Goal: Communication & Community: Answer question/provide support

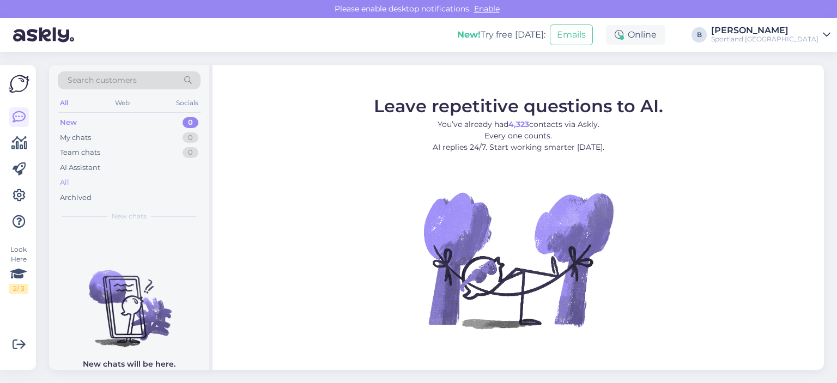
click at [71, 178] on div "All" at bounding box center [129, 182] width 143 height 15
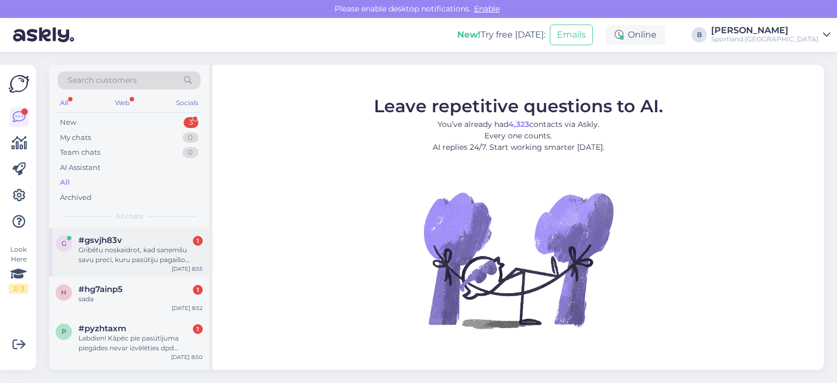
click at [117, 252] on div "Gribētu noskaidrot, kad saņemšu savu preci, kuru pasûtiju pagaišo trešdien?" at bounding box center [140, 255] width 124 height 20
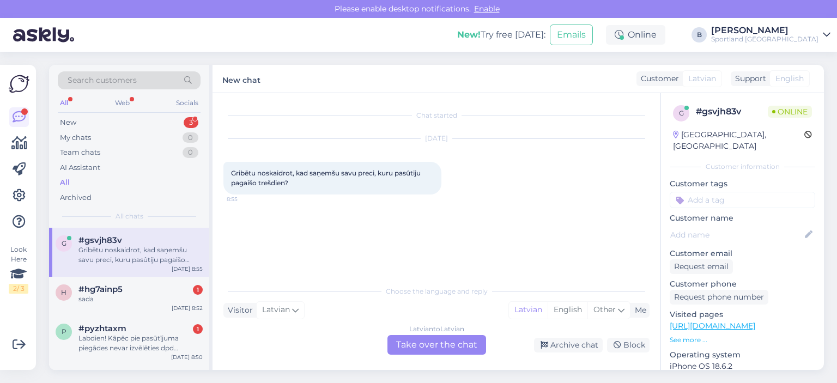
click at [421, 340] on div "Latvian to Latvian Take over the chat" at bounding box center [437, 345] width 99 height 20
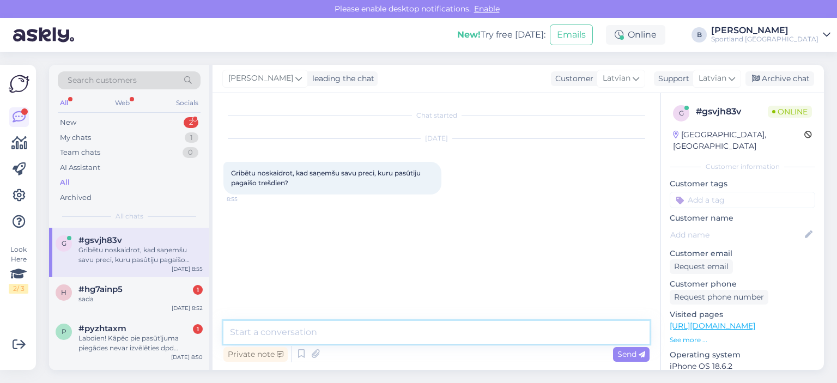
click at [421, 340] on textarea at bounding box center [436, 332] width 426 height 23
type textarea "Sveiki, kāds ir pasūtījuma numurs?"
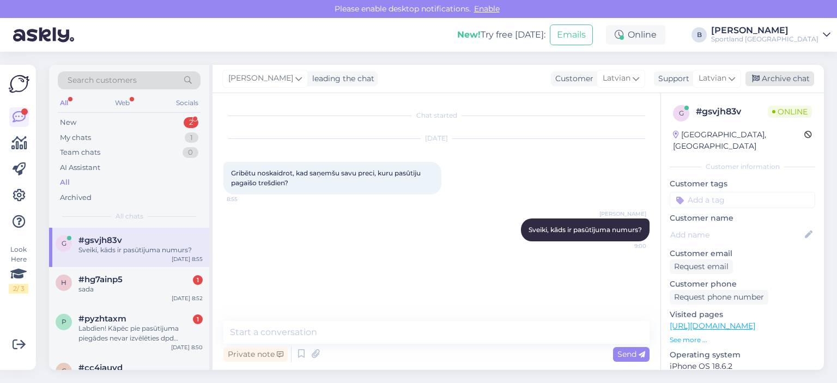
click at [775, 72] on div "Archive chat" at bounding box center [780, 78] width 69 height 15
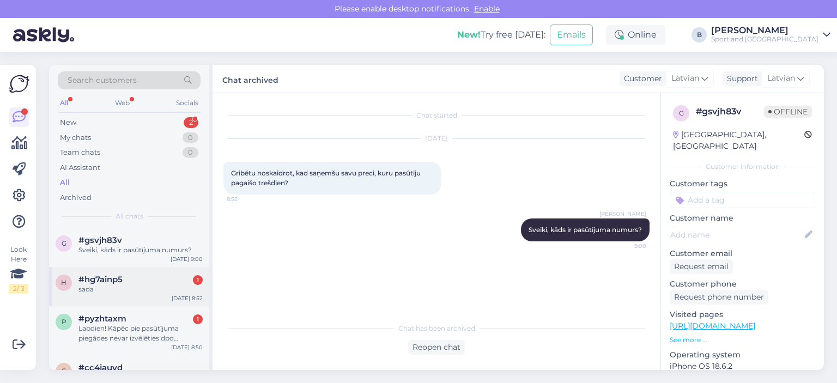
click at [135, 293] on div "sada" at bounding box center [140, 290] width 124 height 10
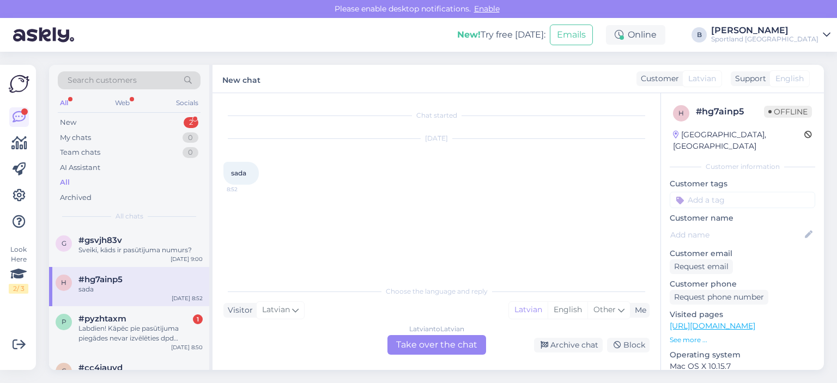
click at [475, 345] on div "Latvian to Latvian Take over the chat" at bounding box center [437, 345] width 99 height 20
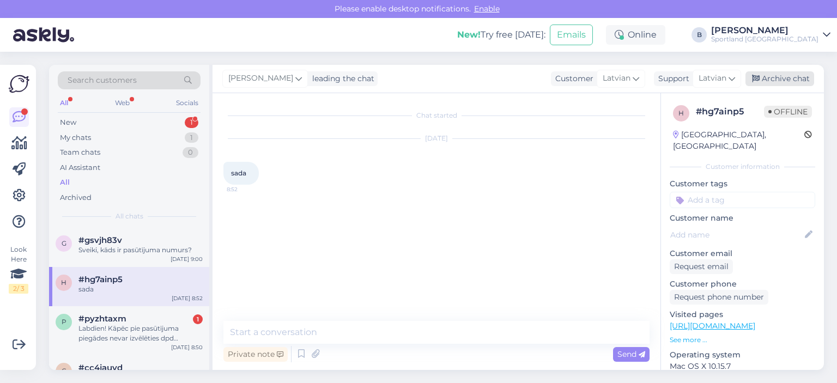
click at [765, 74] on div "Archive chat" at bounding box center [780, 78] width 69 height 15
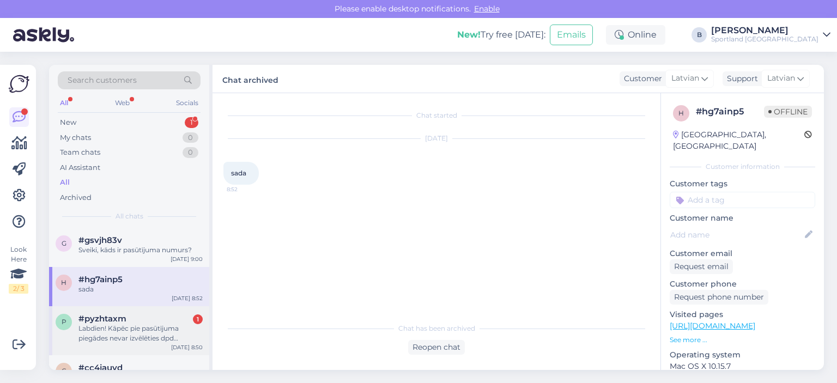
click at [121, 331] on div "Labdien! Kāpēc pie pasūtījuma piegādes nevar izvēlēties dpd pakomātu [STREET_AD…" at bounding box center [140, 334] width 124 height 20
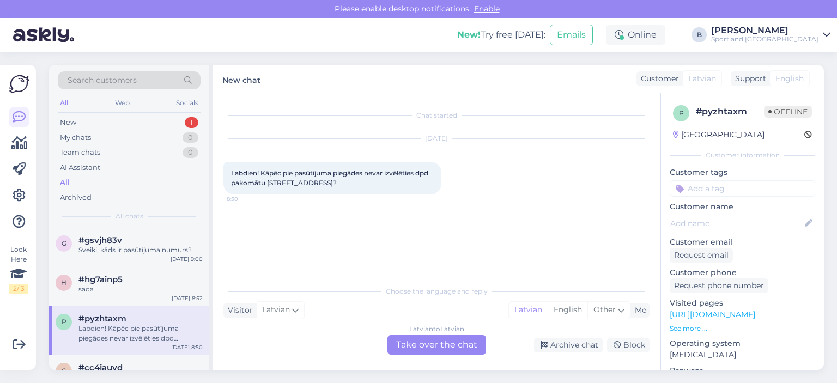
click at [430, 341] on div "Latvian to Latvian Take over the chat" at bounding box center [437, 345] width 99 height 20
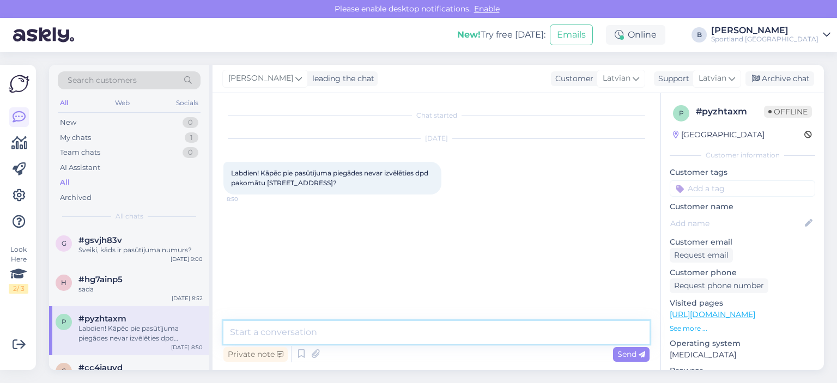
click at [432, 337] on textarea at bounding box center [436, 332] width 426 height 23
type textarea "Sveiki, nodosim informāciju kolēģiem, lai pārbauda iemeslu."
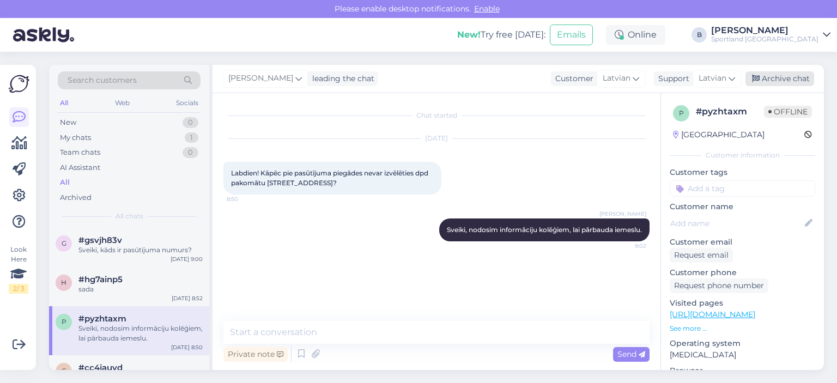
click at [768, 80] on div "Archive chat" at bounding box center [780, 78] width 69 height 15
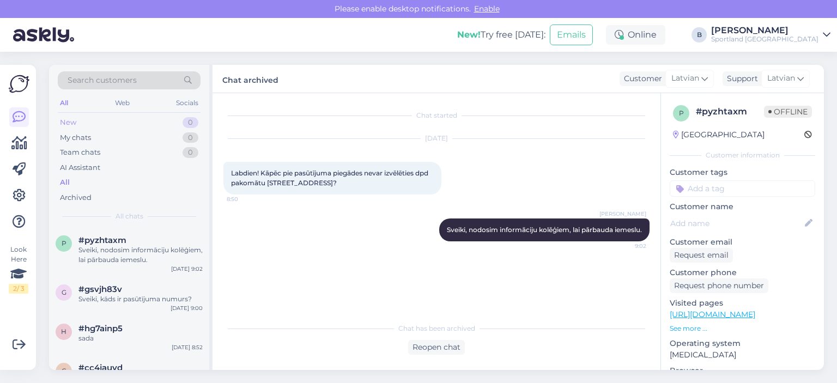
click at [69, 118] on div "New" at bounding box center [68, 122] width 16 height 11
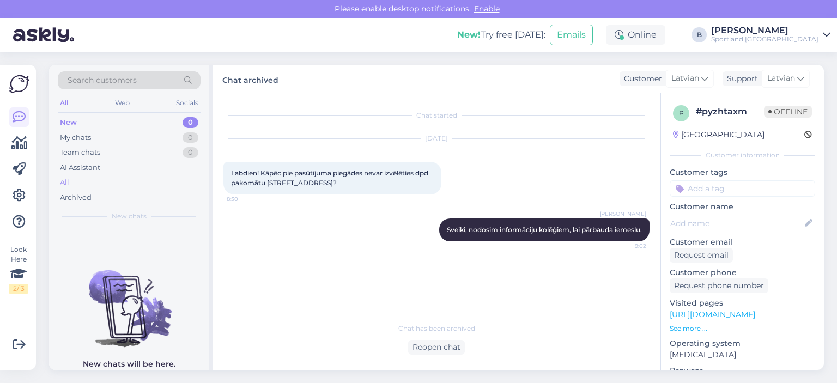
click at [72, 182] on div "All" at bounding box center [129, 182] width 143 height 15
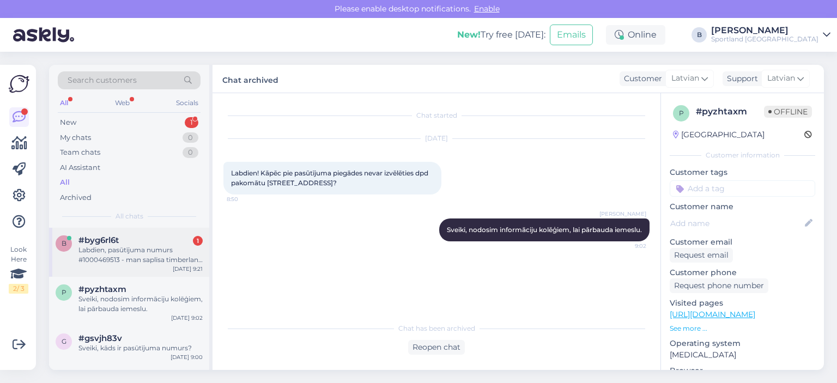
click at [127, 259] on div "Labdien, pasūtījuma numurs #1000469513 - man saplīsa timberland zandalēm aizdar…" at bounding box center [140, 255] width 124 height 20
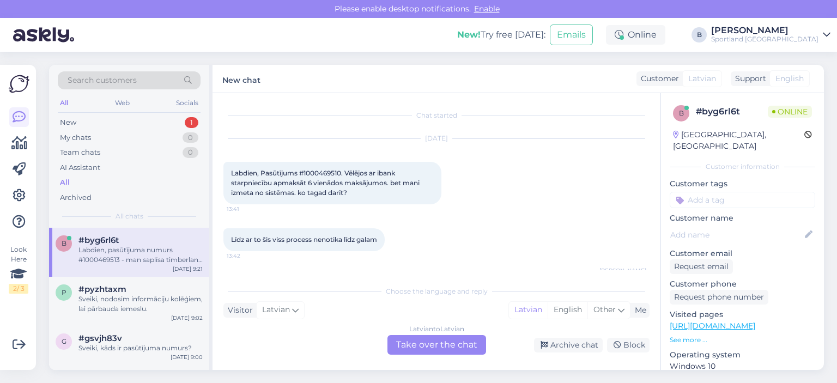
scroll to position [346, 0]
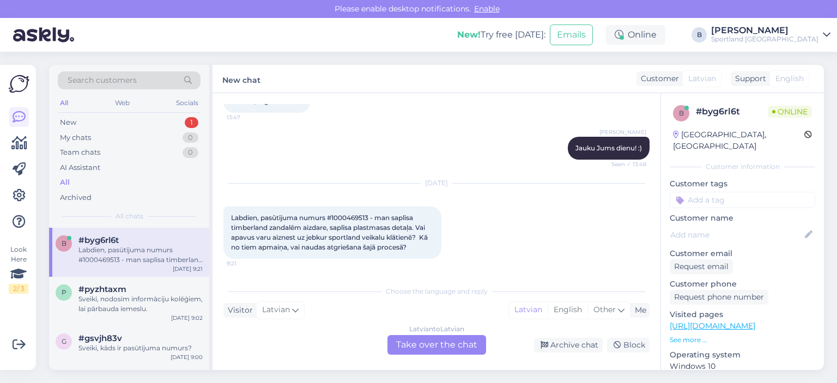
click at [474, 347] on div "Latvian to Latvian Take over the chat" at bounding box center [437, 345] width 99 height 20
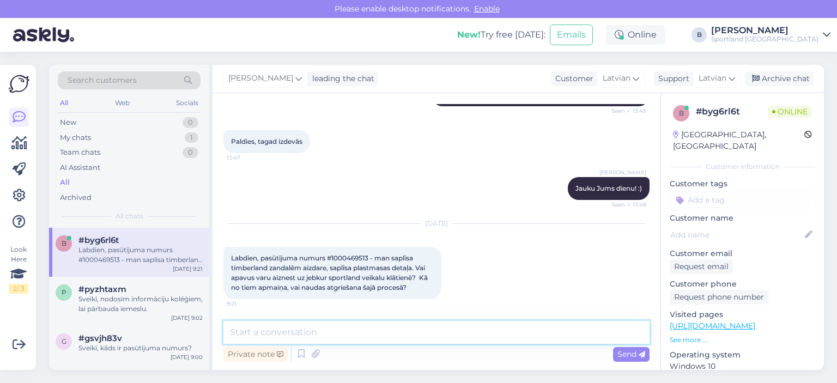
click at [470, 343] on textarea at bounding box center [436, 332] width 426 height 23
type textarea "Labdien."
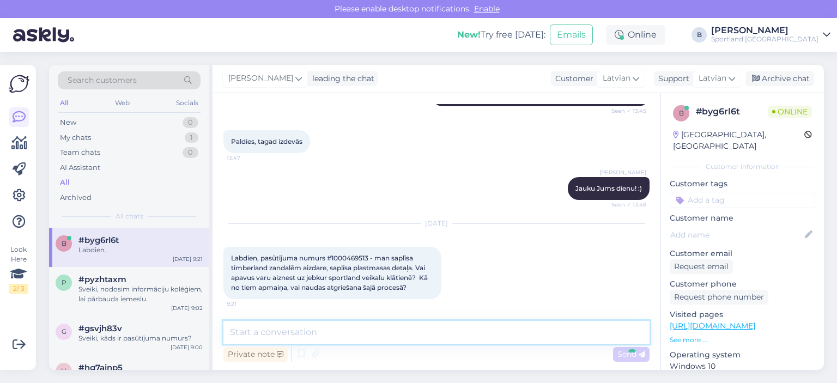
scroll to position [352, 0]
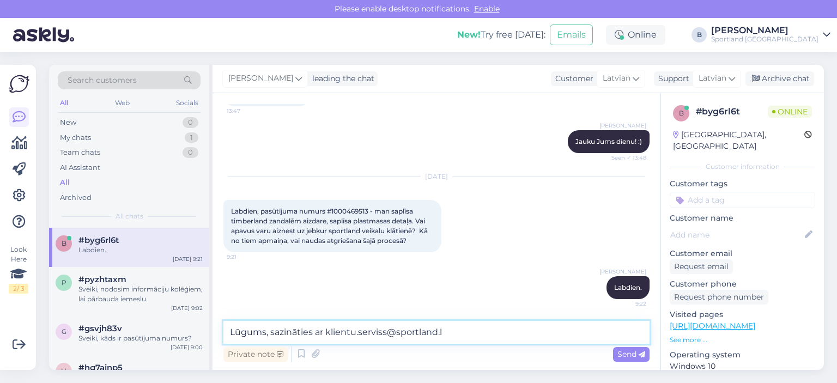
type textarea "Lūgums, sazināties ar [EMAIL_ADDRESS][DOMAIN_NAME]"
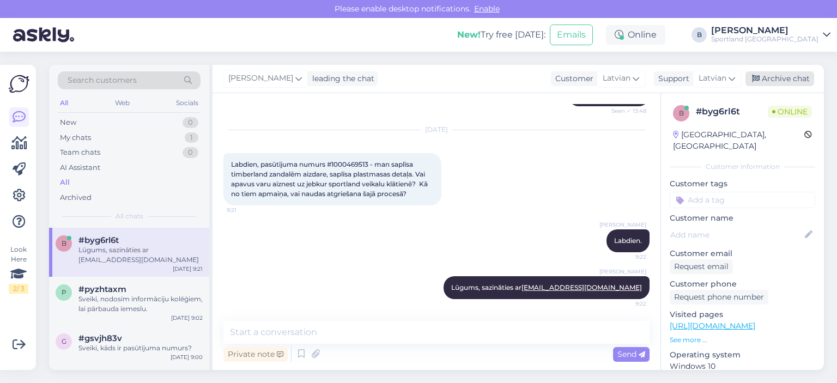
click at [773, 72] on div "Archive chat" at bounding box center [780, 78] width 69 height 15
